Goal: Find specific page/section: Find specific page/section

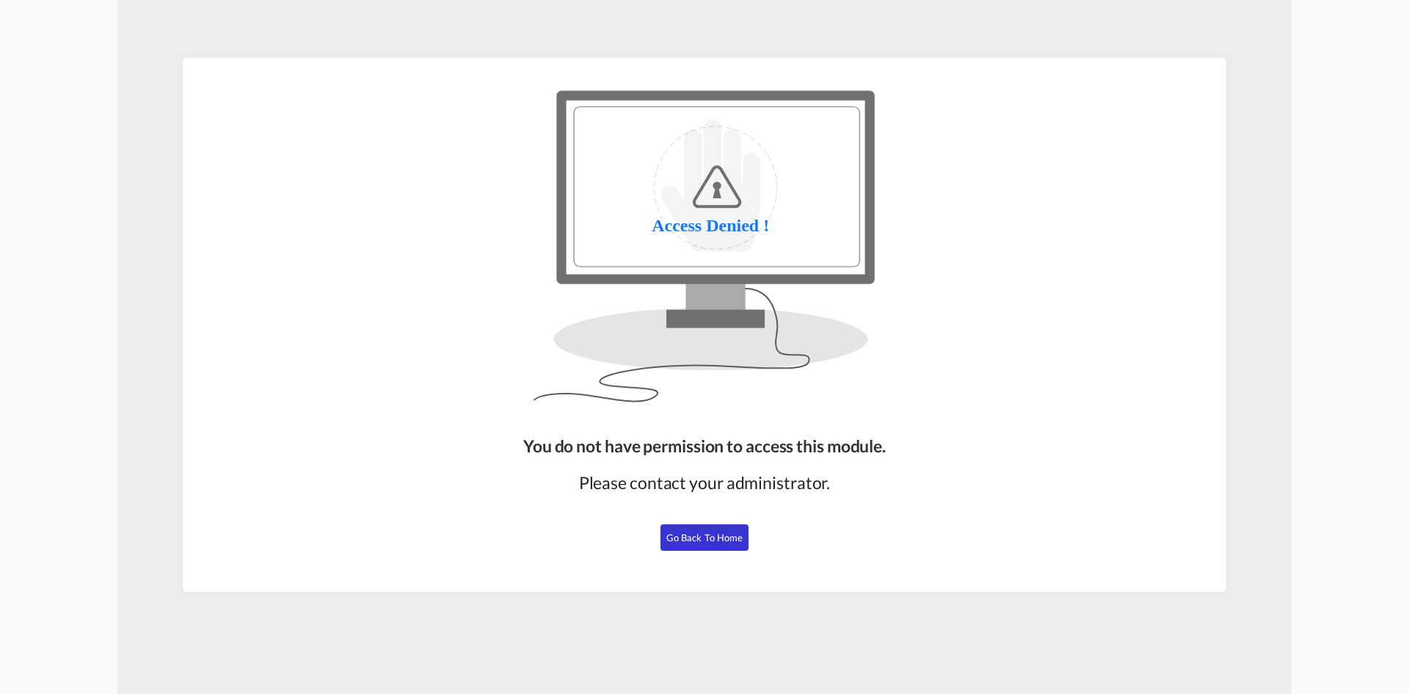
click at [719, 553] on div "You do not have permission to access this module. Please contact your administr…" at bounding box center [704, 507] width 374 height 158
click at [722, 535] on span "Go Back to Home" at bounding box center [704, 537] width 77 height 12
click at [726, 543] on button "Go Back to Home" at bounding box center [705, 537] width 88 height 26
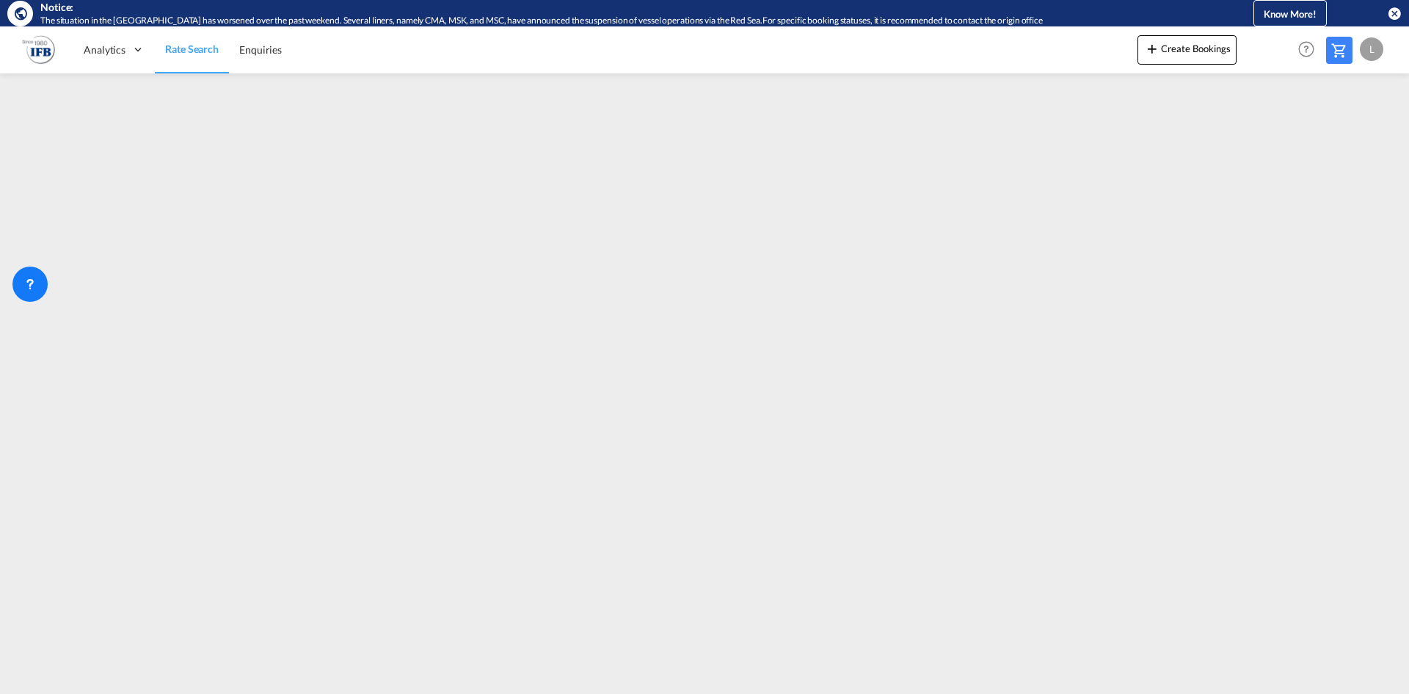
click at [39, 50] on img at bounding box center [38, 49] width 33 height 33
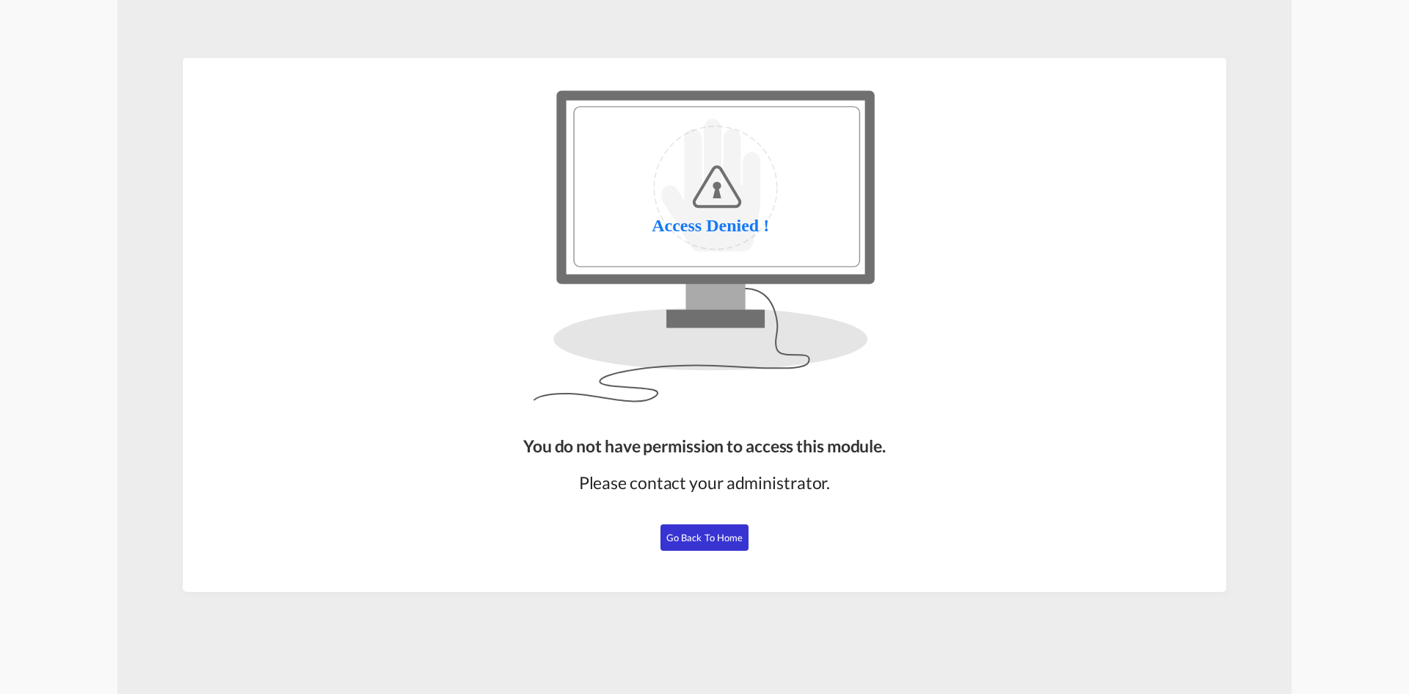
click at [681, 536] on span "Go Back to Home" at bounding box center [704, 537] width 77 height 12
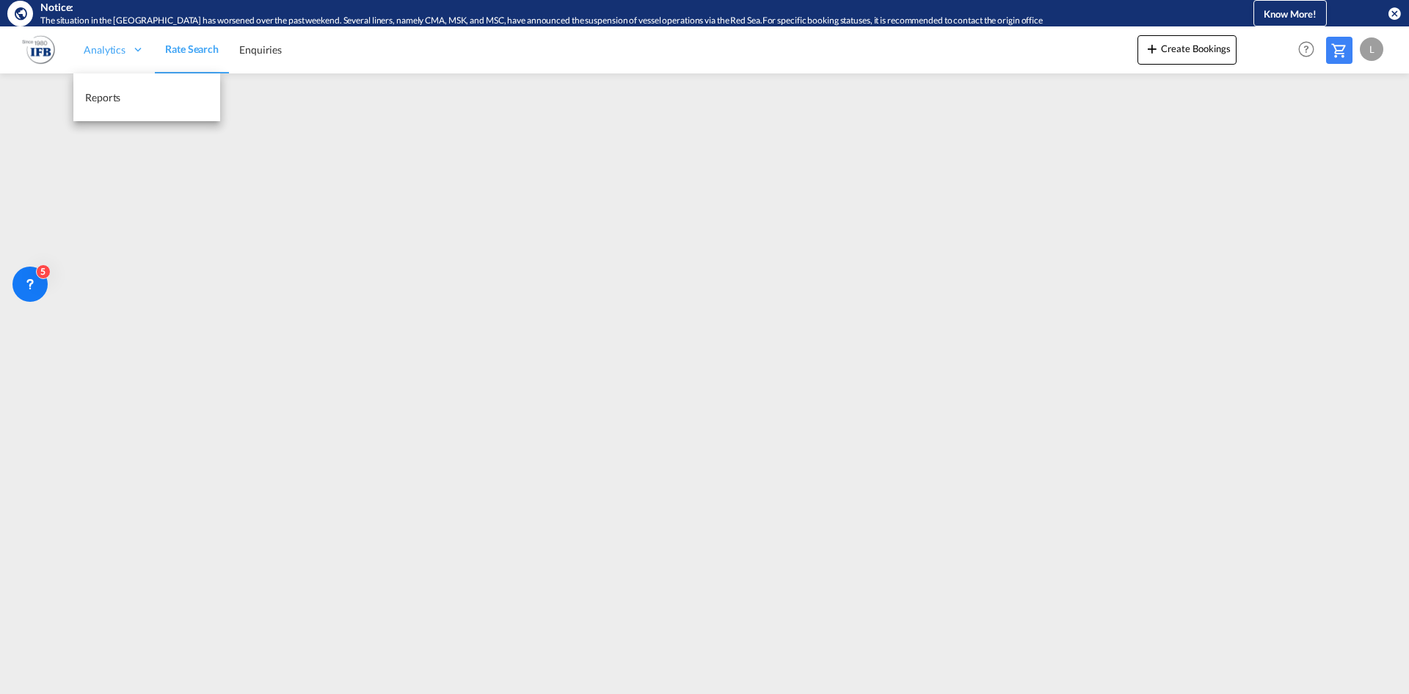
click at [117, 44] on span "Analytics" at bounding box center [105, 50] width 42 height 15
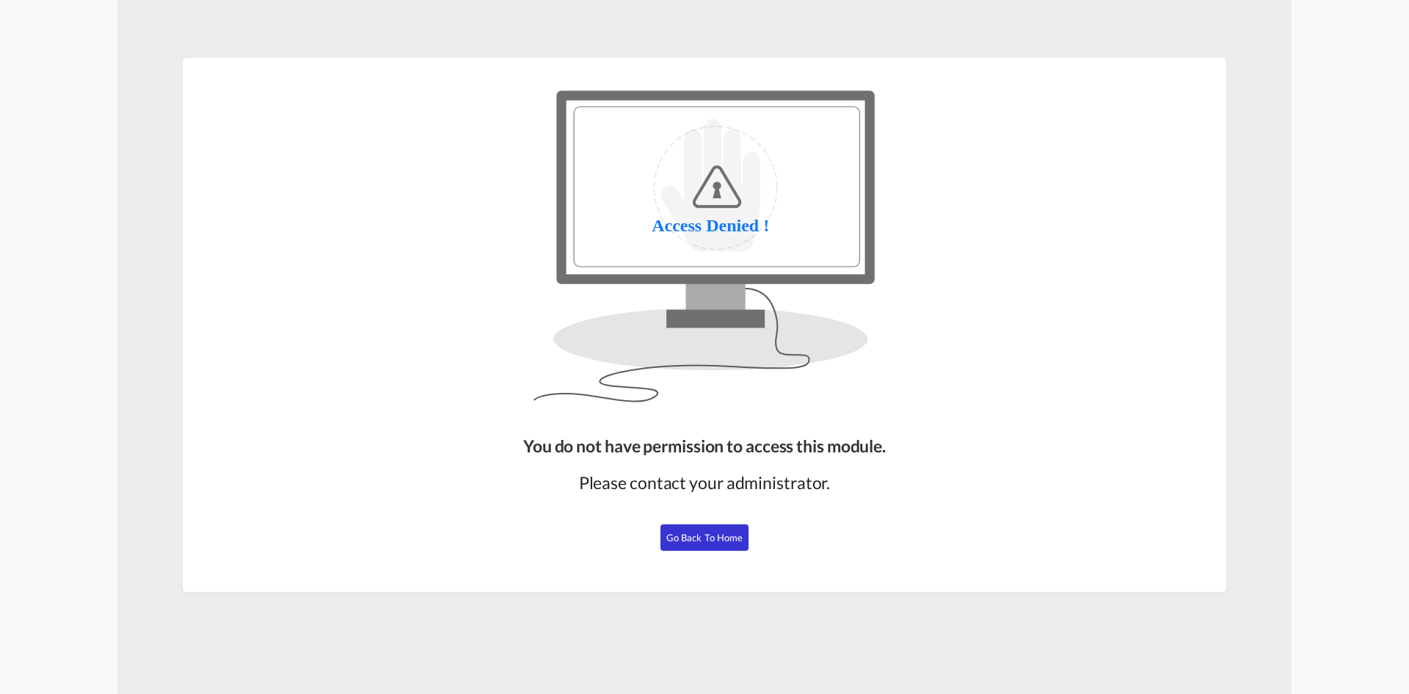
click at [706, 541] on span "Go Back to Home" at bounding box center [704, 537] width 77 height 12
click at [697, 539] on span "Go Back to Home" at bounding box center [704, 537] width 77 height 12
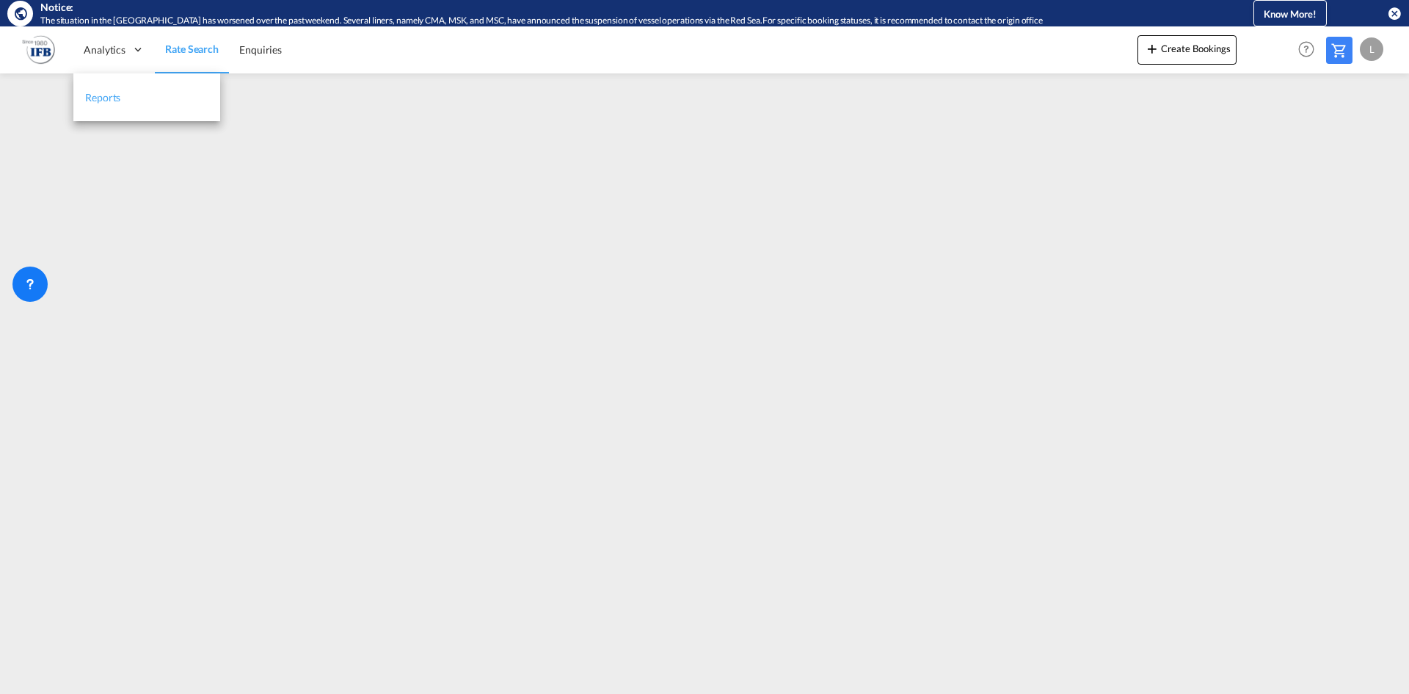
click at [126, 94] on link "Reports" at bounding box center [146, 97] width 147 height 48
click at [167, 56] on span "Rate Search" at bounding box center [191, 50] width 53 height 15
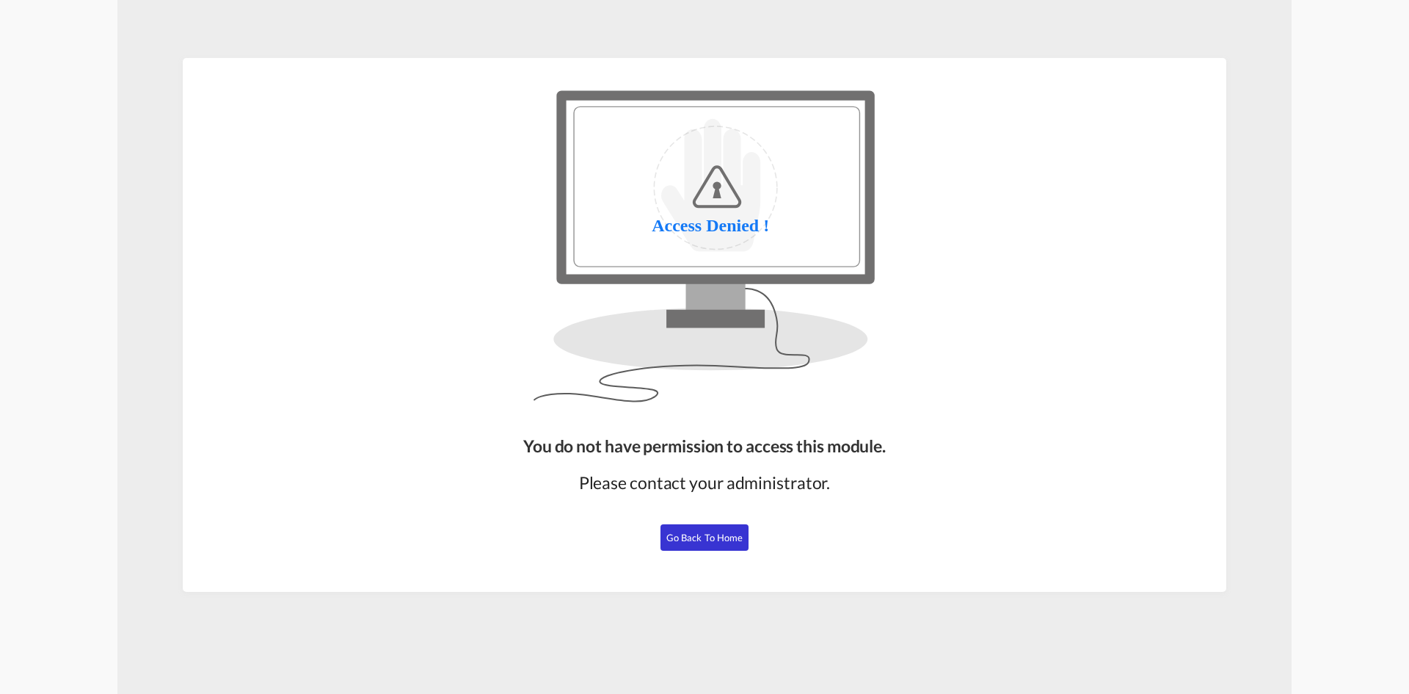
click at [727, 538] on span "Go Back to Home" at bounding box center [704, 537] width 77 height 12
click at [741, 551] on div "You do not have permission to access this module. Please contact your administr…" at bounding box center [704, 507] width 374 height 158
click at [741, 541] on span "Go Back to Home" at bounding box center [704, 537] width 77 height 12
click at [713, 548] on button "Go Back to Home" at bounding box center [705, 537] width 88 height 26
click at [719, 544] on button "Go Back to Home" at bounding box center [705, 537] width 88 height 26
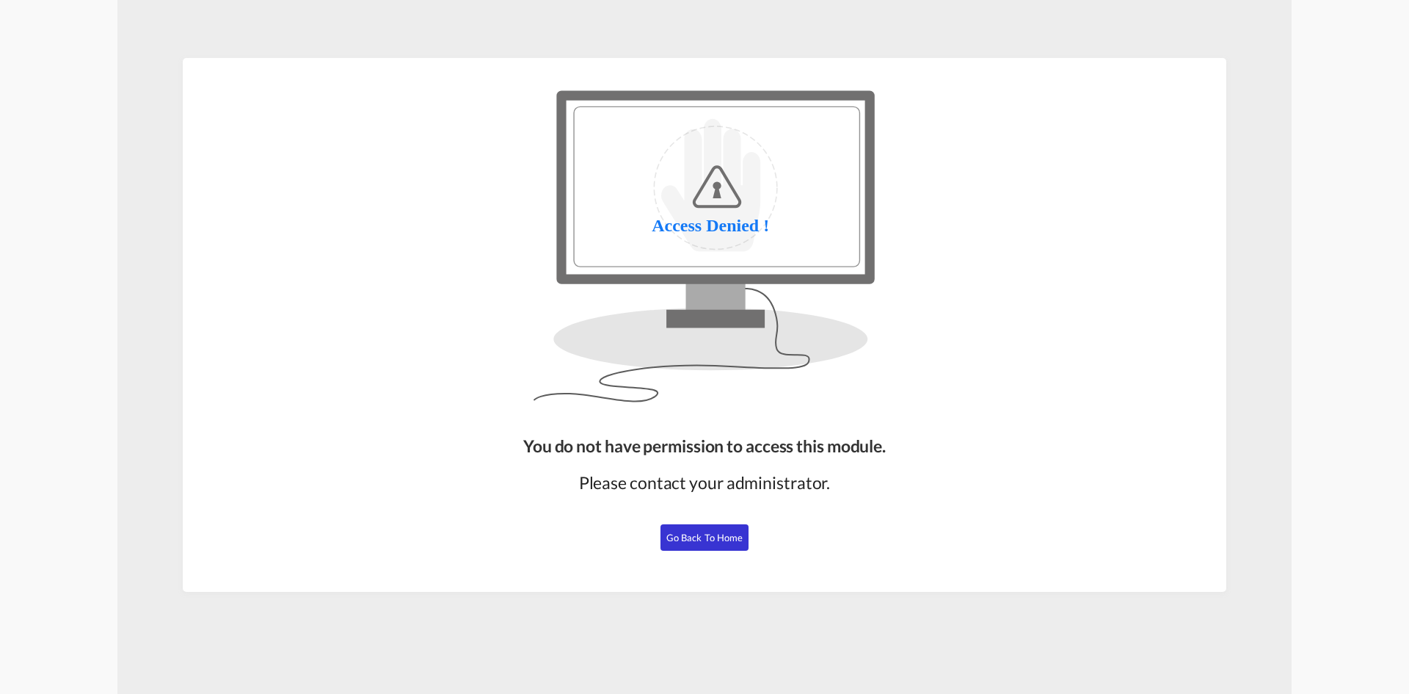
click at [703, 539] on span "Go Back to Home" at bounding box center [704, 537] width 77 height 12
click at [721, 530] on button "Go Back to Home" at bounding box center [705, 537] width 88 height 26
click at [725, 534] on span "Go Back to Home" at bounding box center [704, 537] width 77 height 12
click at [721, 534] on span "Go Back to Home" at bounding box center [704, 537] width 77 height 12
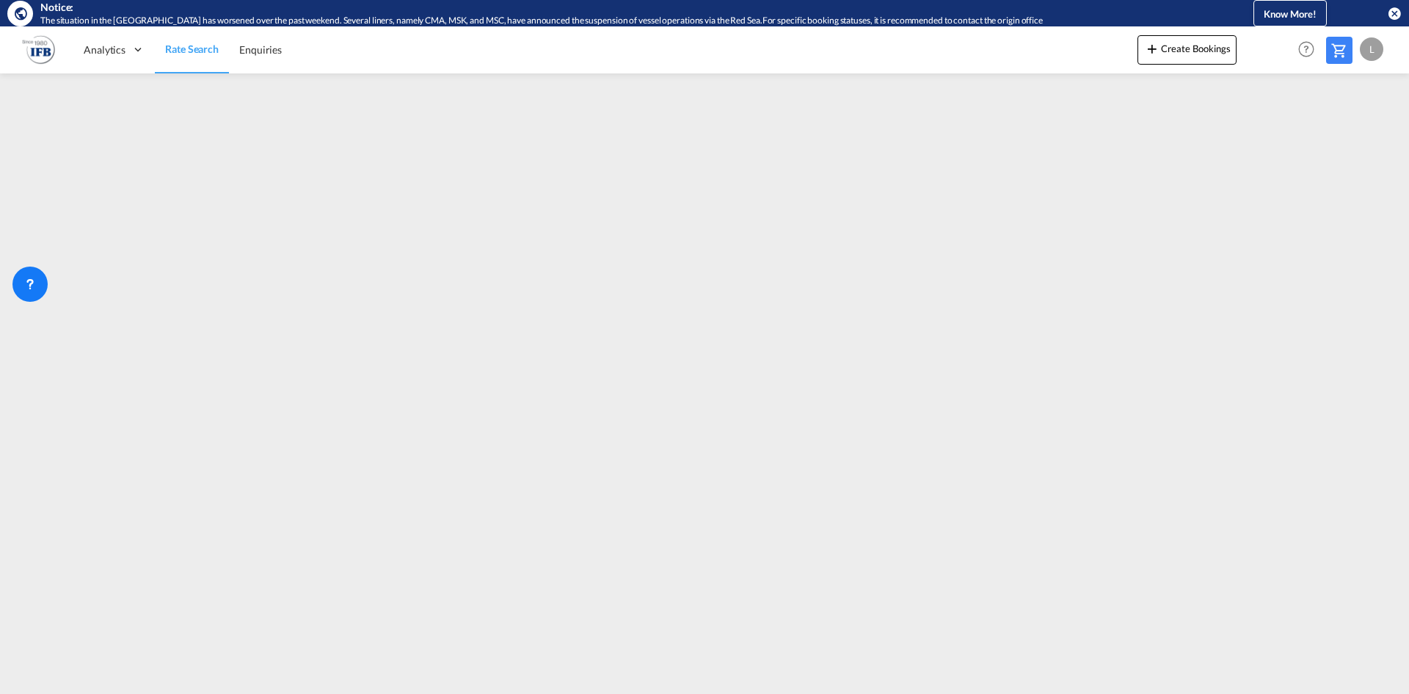
click at [1367, 42] on div "L" at bounding box center [1371, 48] width 23 height 23
click at [1243, 109] on md-backdrop at bounding box center [704, 347] width 1409 height 694
click at [79, 51] on div "Analytics" at bounding box center [113, 50] width 81 height 48
click at [44, 51] on img at bounding box center [38, 49] width 33 height 33
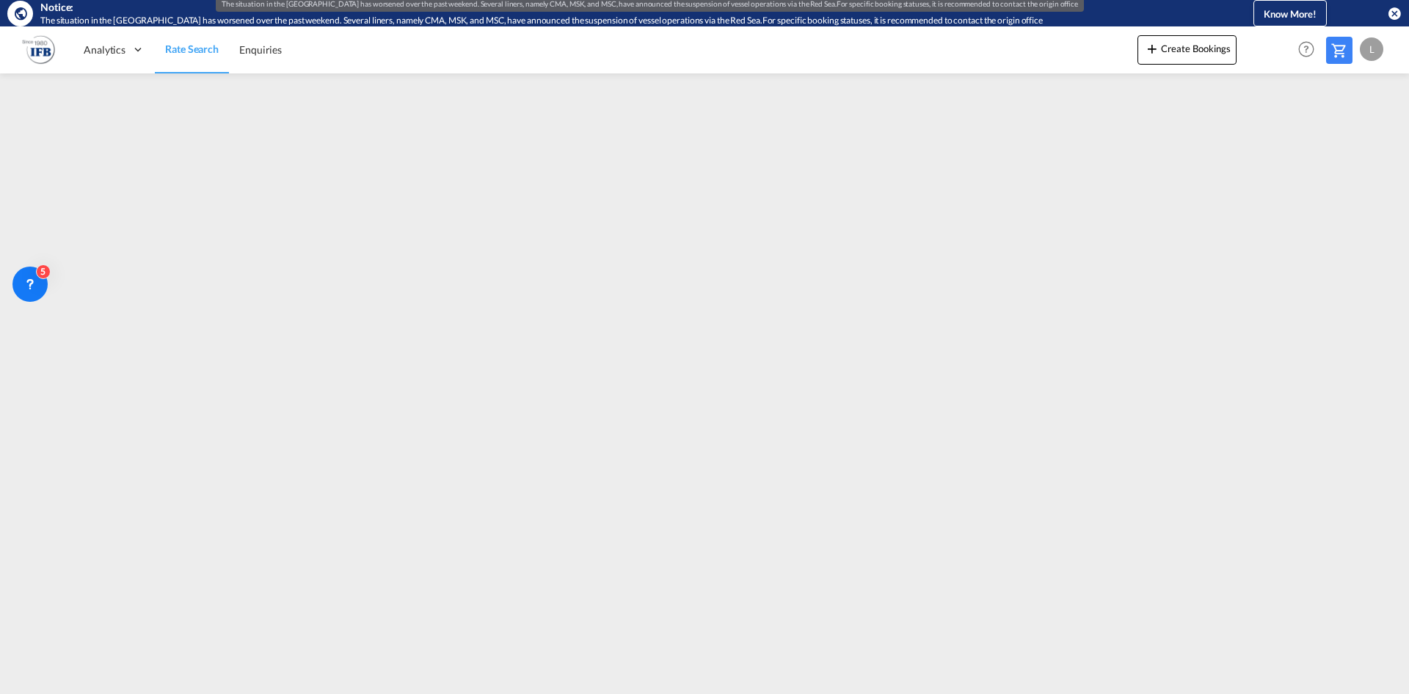
click at [206, 25] on div "The situation in the [GEOGRAPHIC_DATA] has worsened over the past weekend. Seve…" at bounding box center [616, 21] width 1152 height 12
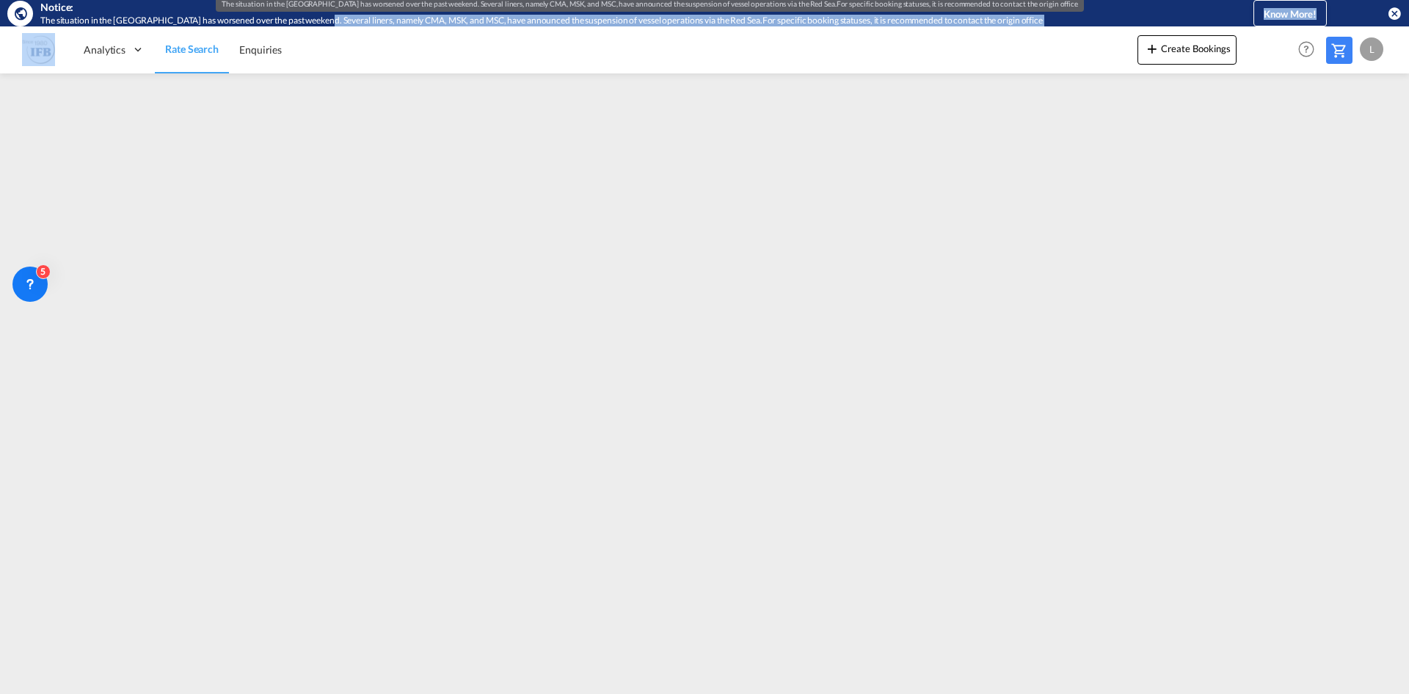
drag, startPoint x: 316, startPoint y: 18, endPoint x: 918, endPoint y: 42, distance: 602.3
click at [918, 42] on div "Notice: The situation in the [GEOGRAPHIC_DATA] has worsened over the past weeke…" at bounding box center [704, 347] width 1409 height 694
click at [1393, 12] on md-icon "icon-close-circle" at bounding box center [1394, 13] width 15 height 15
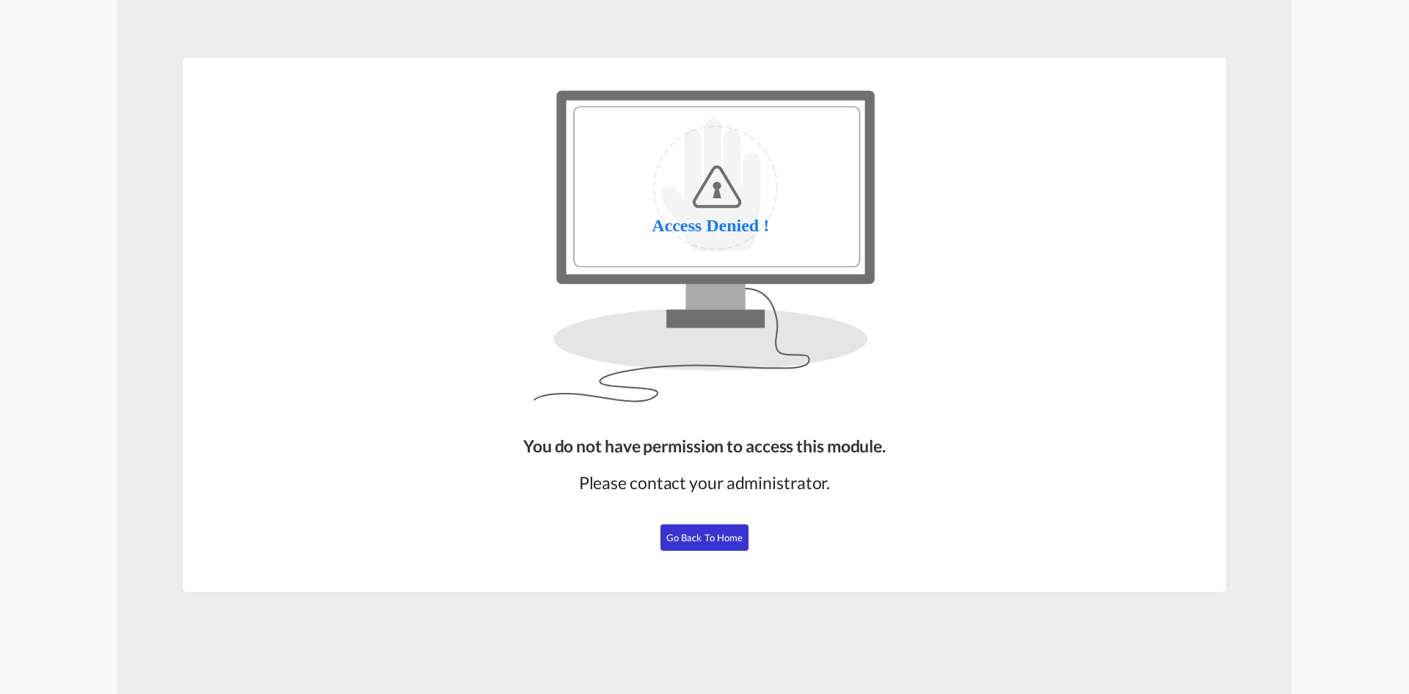
click at [745, 548] on button "Go Back to Home" at bounding box center [705, 537] width 88 height 26
